Goal: Task Accomplishment & Management: Use online tool/utility

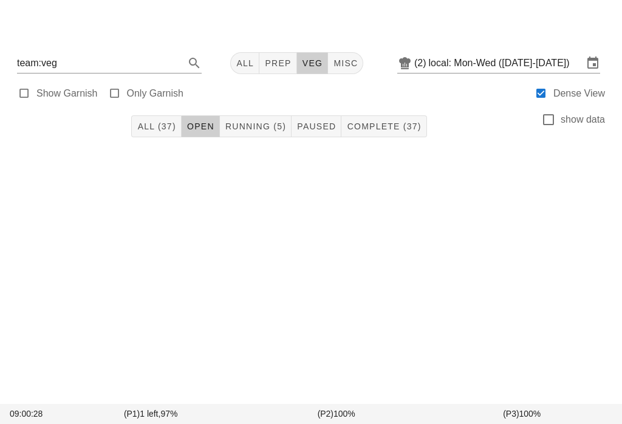
scroll to position [17, 0]
click at [382, 115] on button "Complete (37)" at bounding box center [384, 126] width 85 height 22
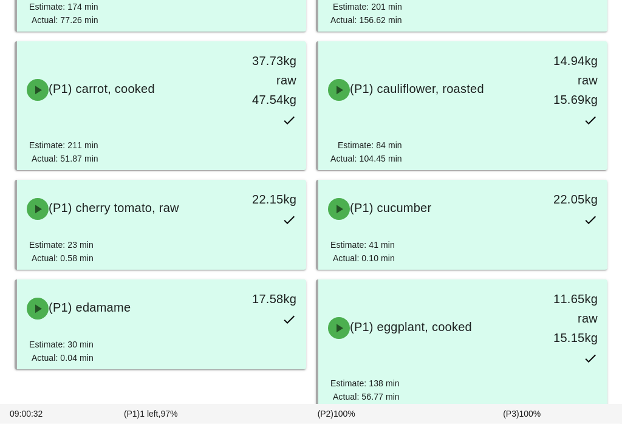
scroll to position [389, 0]
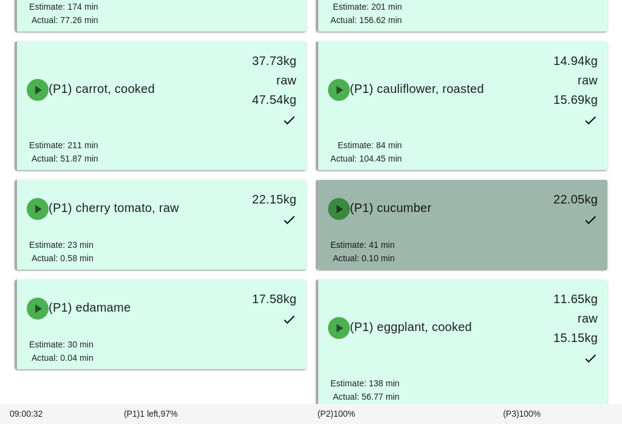
click at [497, 222] on div "(P1) cucumber" at bounding box center [427, 209] width 213 height 36
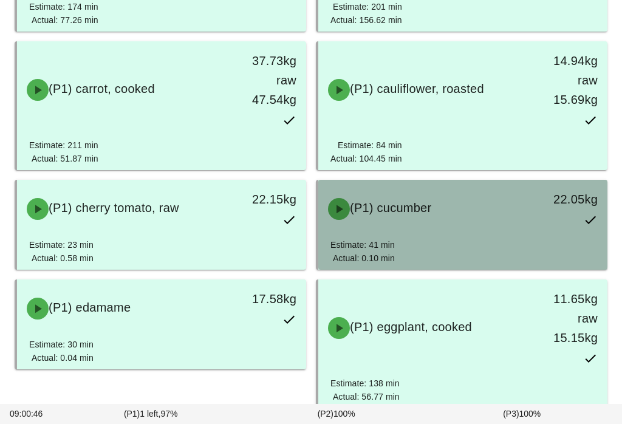
click at [476, 206] on div "(P1) cucumber" at bounding box center [427, 209] width 213 height 36
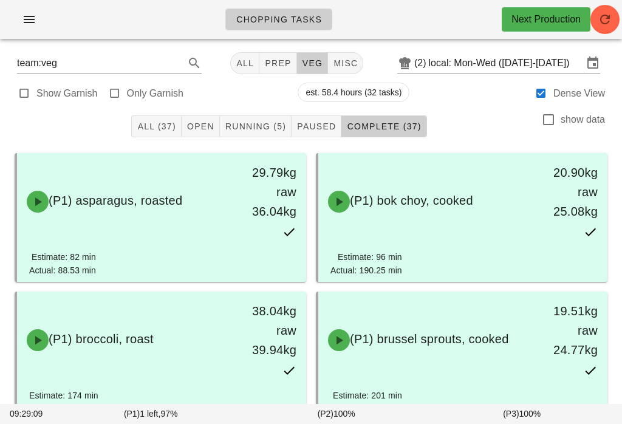
click at [275, 123] on span "Running (5)" at bounding box center [255, 127] width 61 height 10
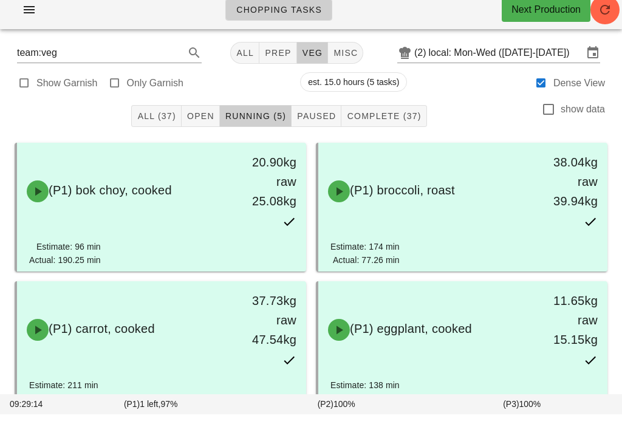
scroll to position [11, 0]
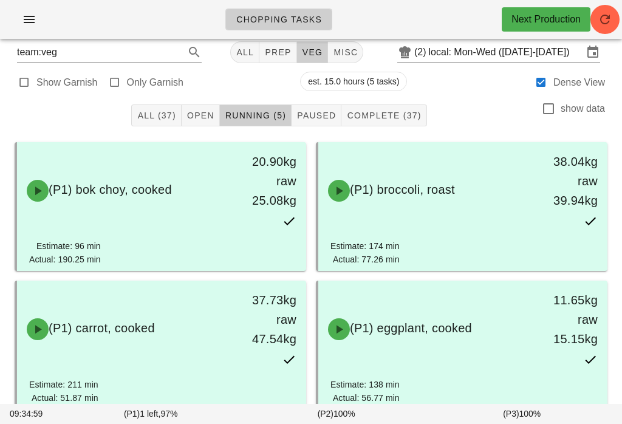
click at [216, 107] on button "Open" at bounding box center [201, 116] width 38 height 22
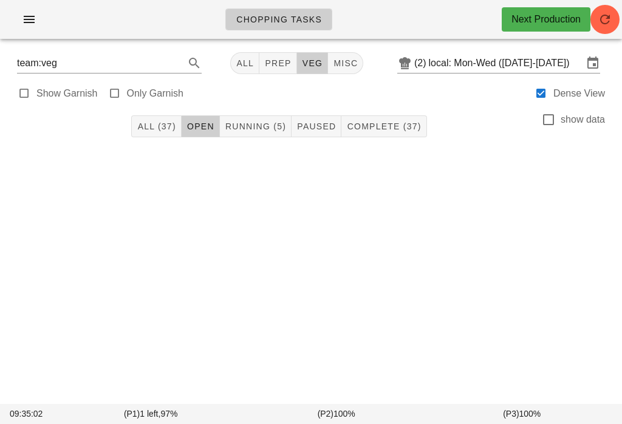
click at [609, 9] on button "button" at bounding box center [605, 19] width 29 height 29
click at [29, 18] on icon "button" at bounding box center [29, 19] width 15 height 15
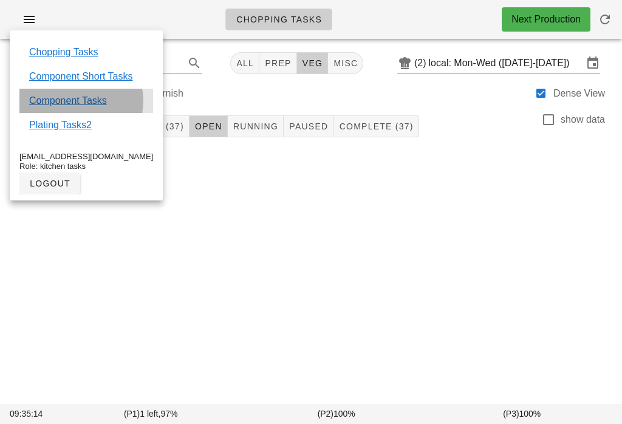
click at [98, 90] on div "Component Tasks" at bounding box center [86, 101] width 134 height 24
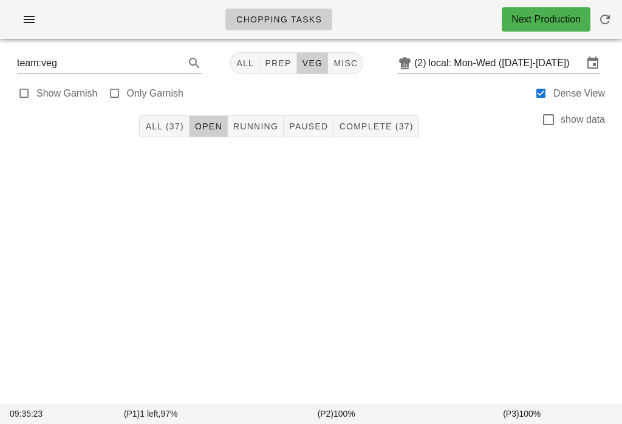
click at [614, 6] on div "Chopping Tasks Next Production" at bounding box center [311, 19] width 622 height 39
click at [618, 17] on span "button" at bounding box center [605, 19] width 29 height 15
click at [611, 10] on button "button" at bounding box center [605, 19] width 29 height 29
click at [619, 2] on div "Chopping Tasks Next Production" at bounding box center [311, 19] width 622 height 39
click at [616, 13] on span "button" at bounding box center [605, 19] width 29 height 15
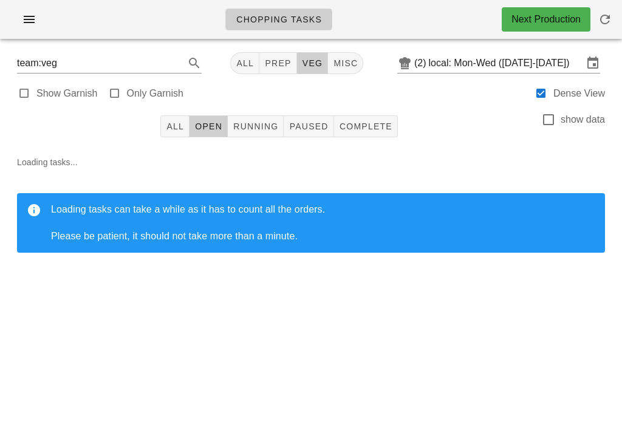
click at [157, 123] on div "All Open Running Paused Complete show data" at bounding box center [311, 126] width 608 height 39
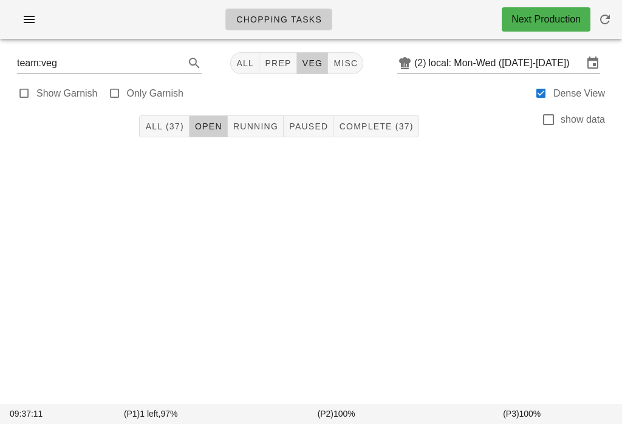
click at [47, 5] on div "Chopping Tasks Next Production" at bounding box center [311, 19] width 622 height 39
click at [27, 22] on icon "button" at bounding box center [29, 19] width 15 height 15
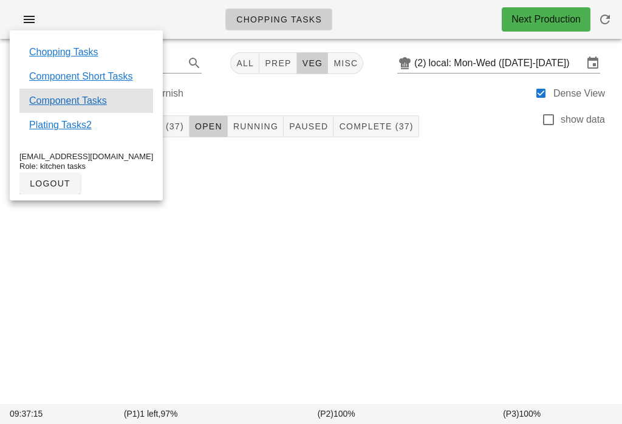
click at [115, 98] on div "Component Tasks" at bounding box center [86, 101] width 134 height 24
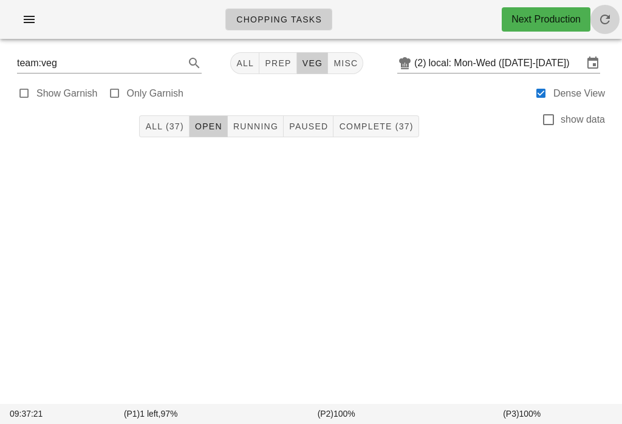
click at [616, 20] on span "button" at bounding box center [605, 19] width 29 height 15
click at [36, 12] on icon "button" at bounding box center [29, 19] width 15 height 15
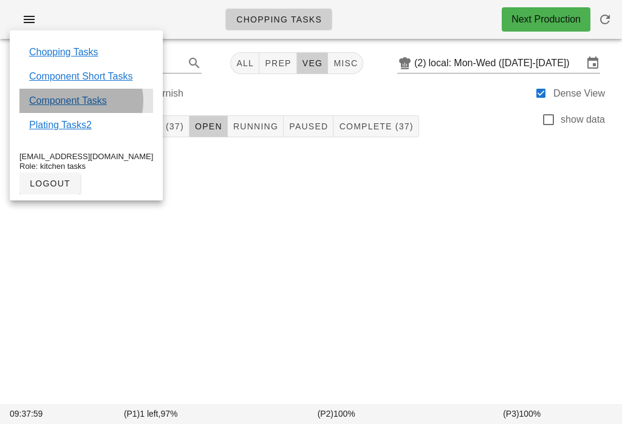
click at [99, 94] on link "Component Tasks" at bounding box center [68, 101] width 78 height 15
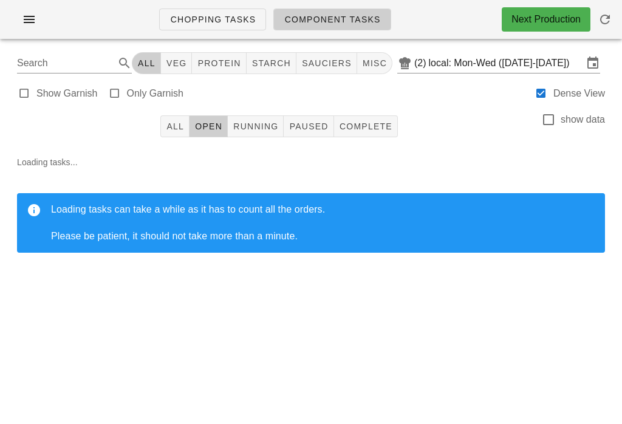
click at [174, 136] on button "All" at bounding box center [174, 126] width 29 height 22
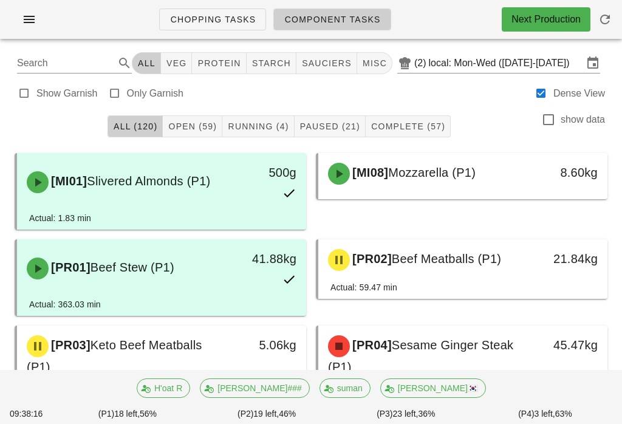
click at [185, 54] on button "veg" at bounding box center [177, 63] width 32 height 22
type input "team:veg"
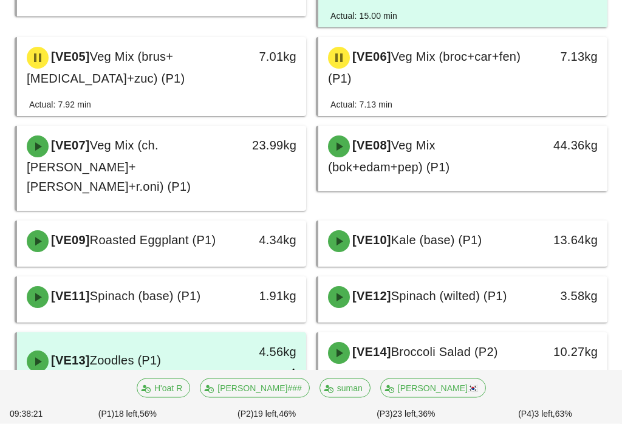
scroll to position [302, 0]
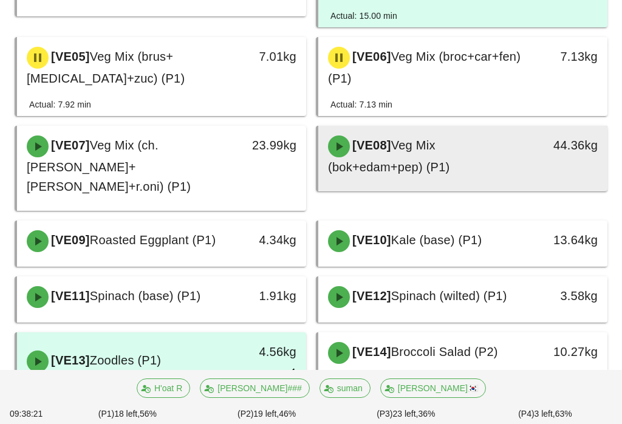
click at [447, 152] on div "[VE08] Veg Mix (bok+edam+pep) (P1)" at bounding box center [427, 156] width 213 height 56
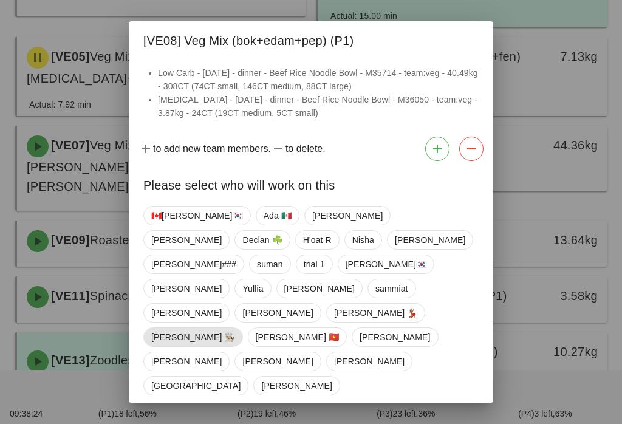
click at [160, 328] on span "Danilo 👨🏼‍🍳" at bounding box center [193, 337] width 84 height 18
click at [153, 328] on span "Danilo 👨🏼‍🍳" at bounding box center [193, 337] width 84 height 19
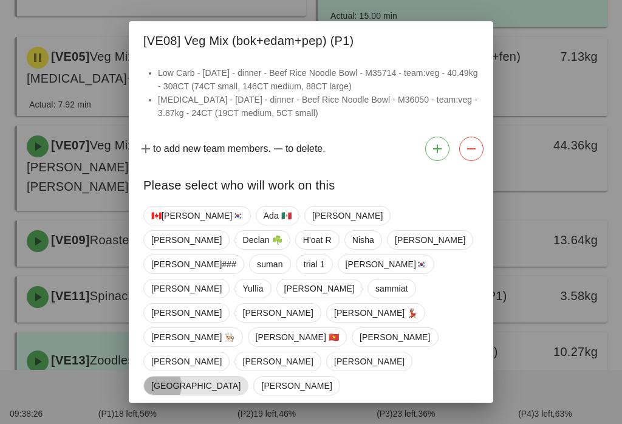
click at [161, 377] on span "Milan" at bounding box center [195, 386] width 89 height 18
click at [458, 417] on button "Confirm Start" at bounding box center [438, 428] width 89 height 22
